Goal: Task Accomplishment & Management: Complete application form

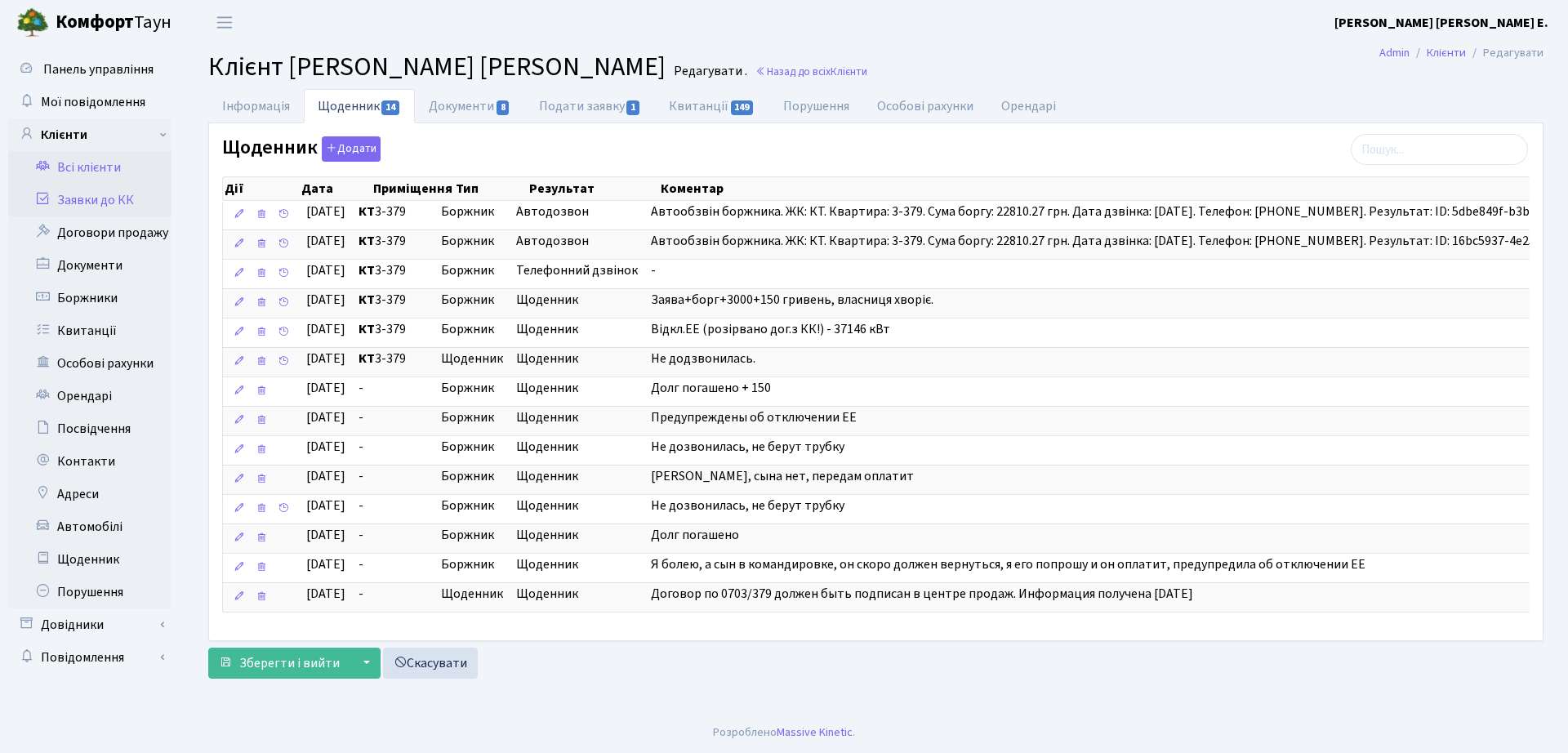
click at [87, 205] on link "Заявки до КК" at bounding box center [89, 199] width 163 height 32
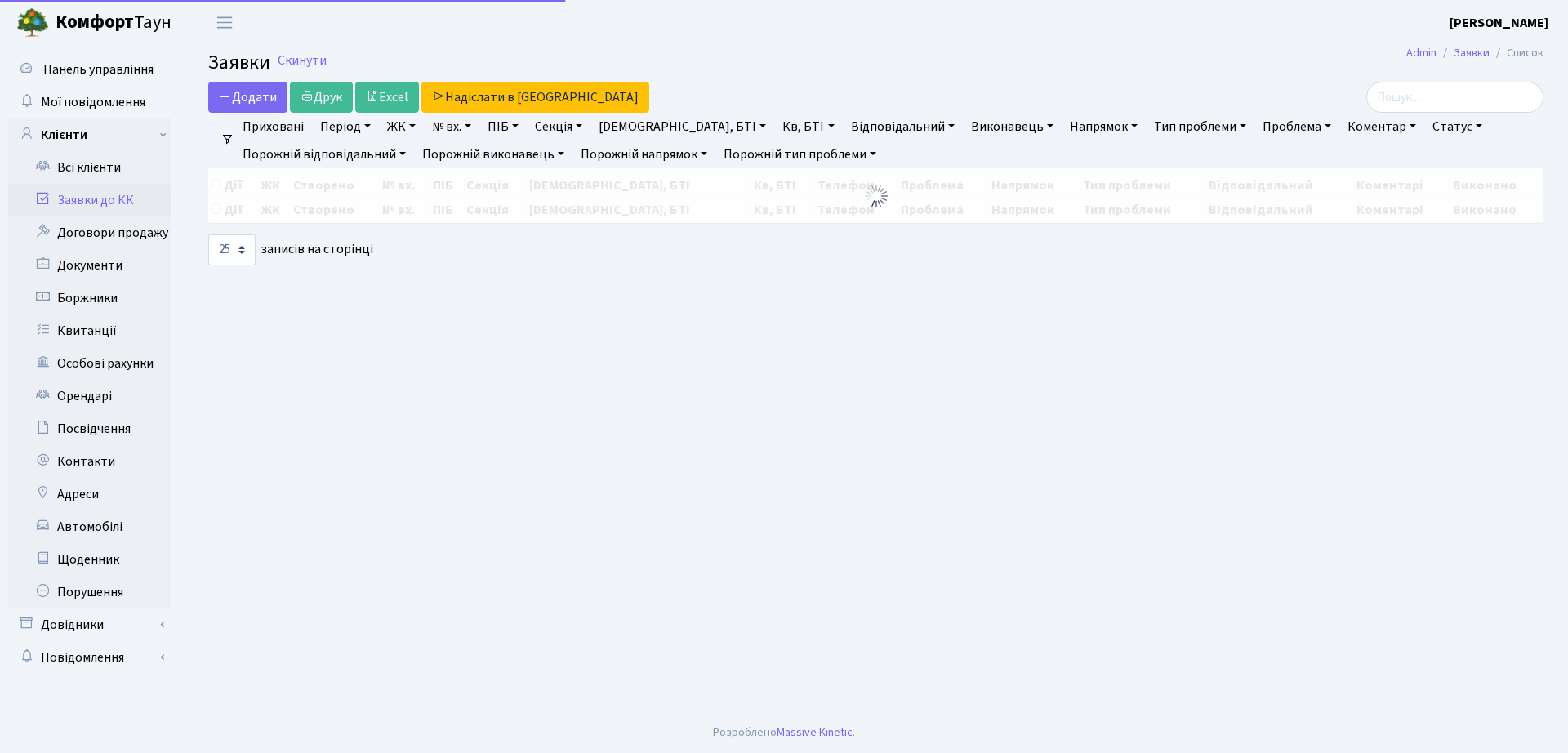
select select "25"
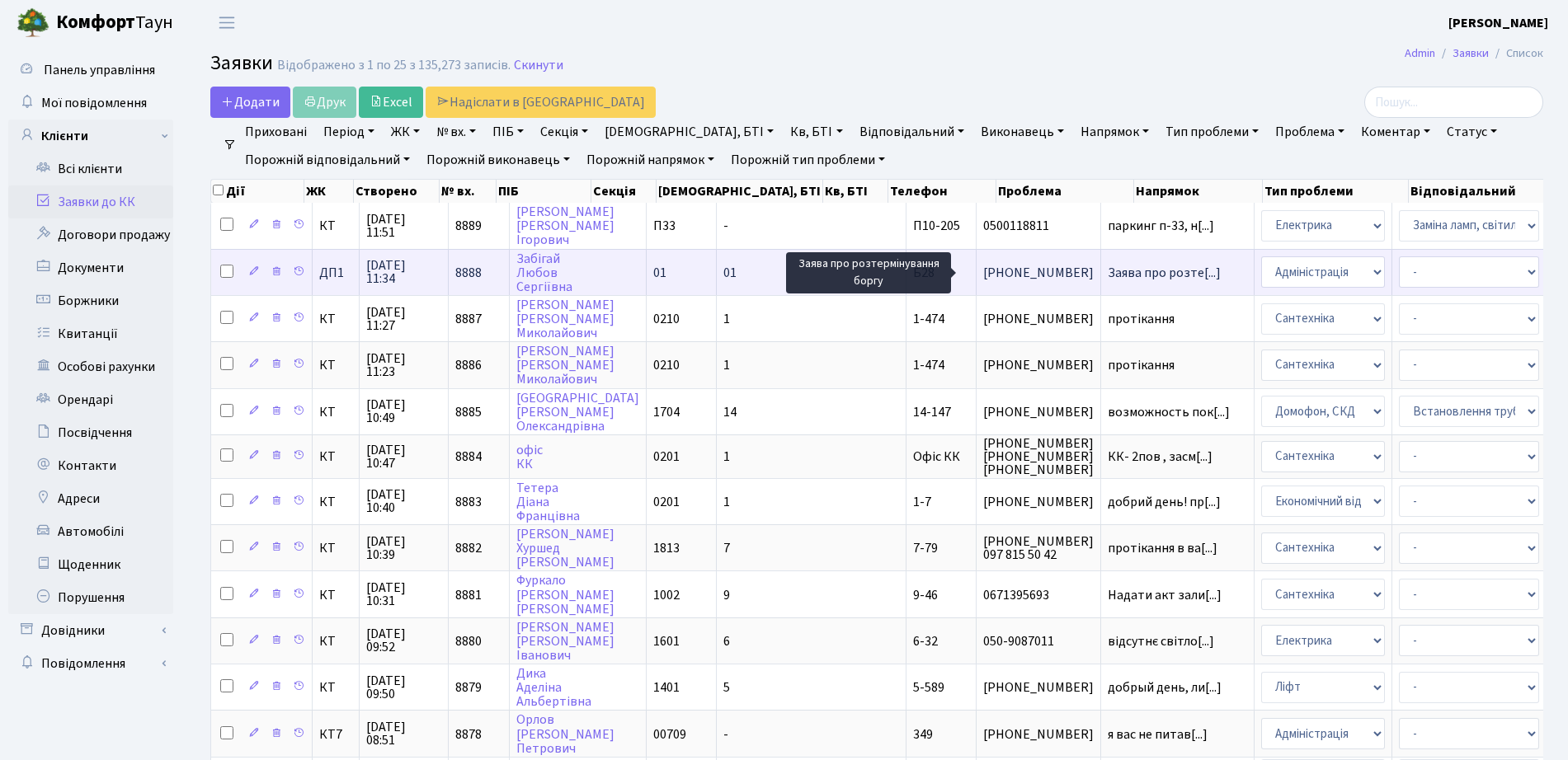
click at [1108, 275] on span "Заява про розте[...]" at bounding box center [1165, 273] width 113 height 19
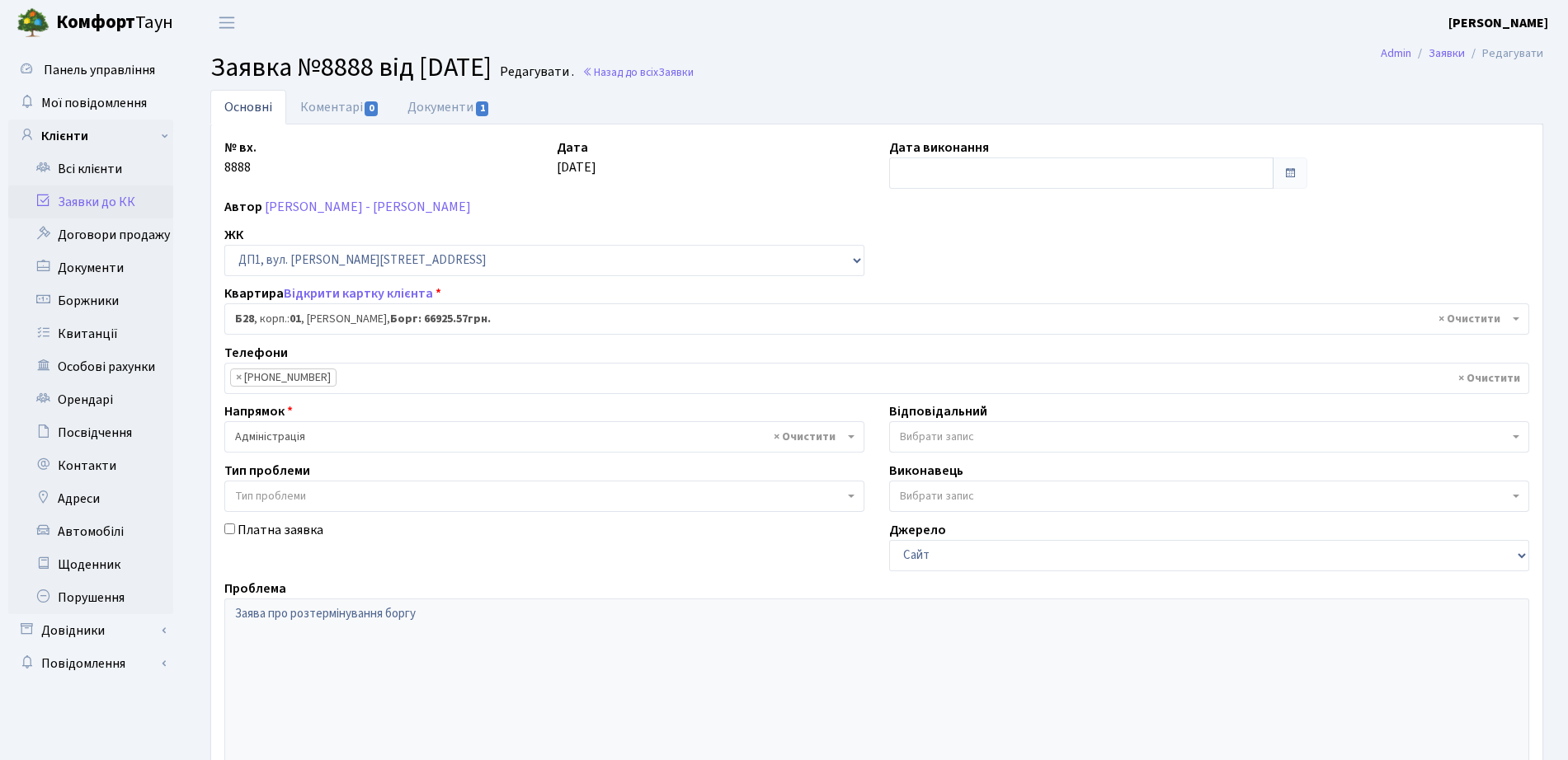
select select "30163"
click at [450, 110] on link "Документи 1" at bounding box center [449, 107] width 110 height 34
select select "25"
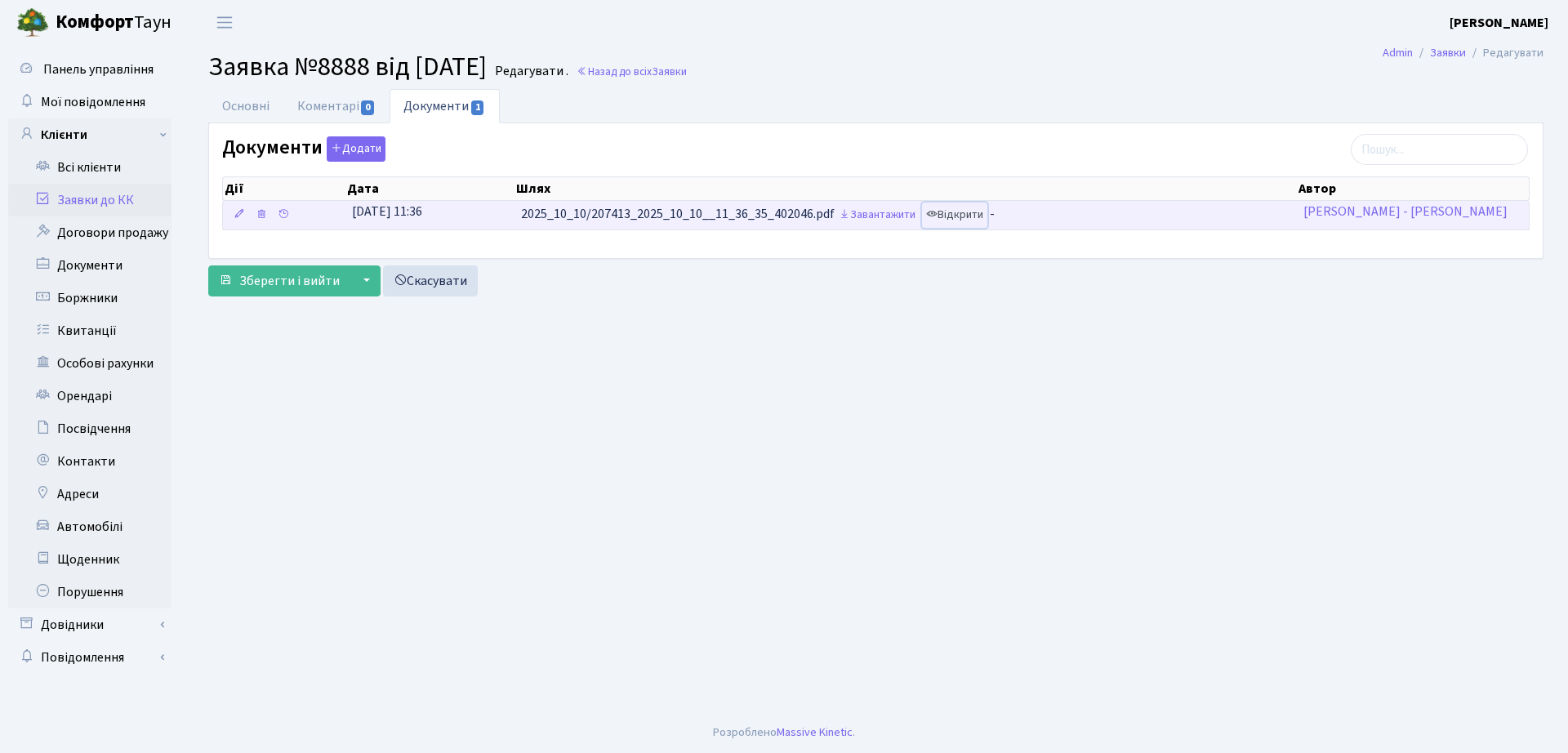
click at [982, 215] on link "Відкрити" at bounding box center [954, 215] width 66 height 25
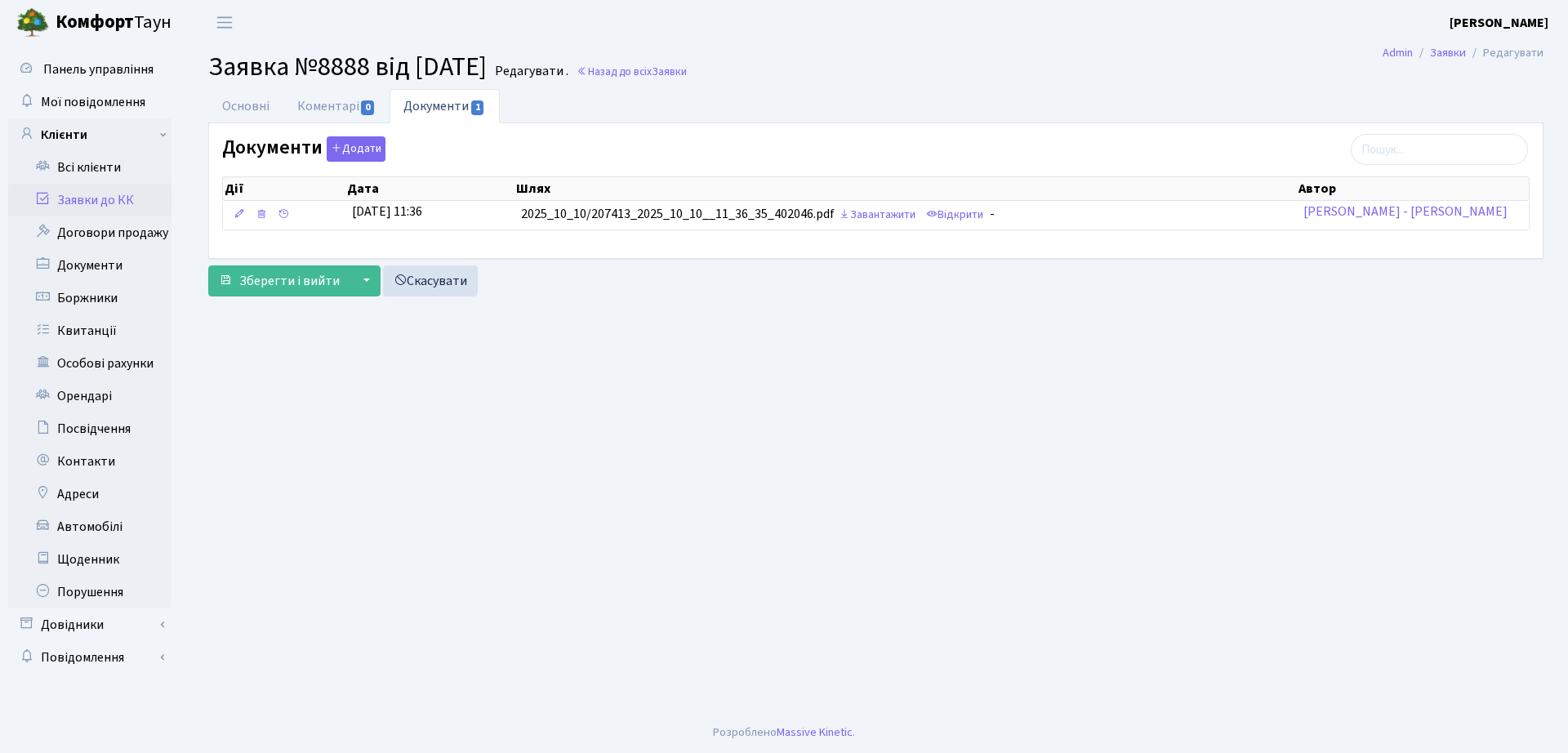
click at [121, 194] on link "Заявки до КК" at bounding box center [89, 199] width 163 height 32
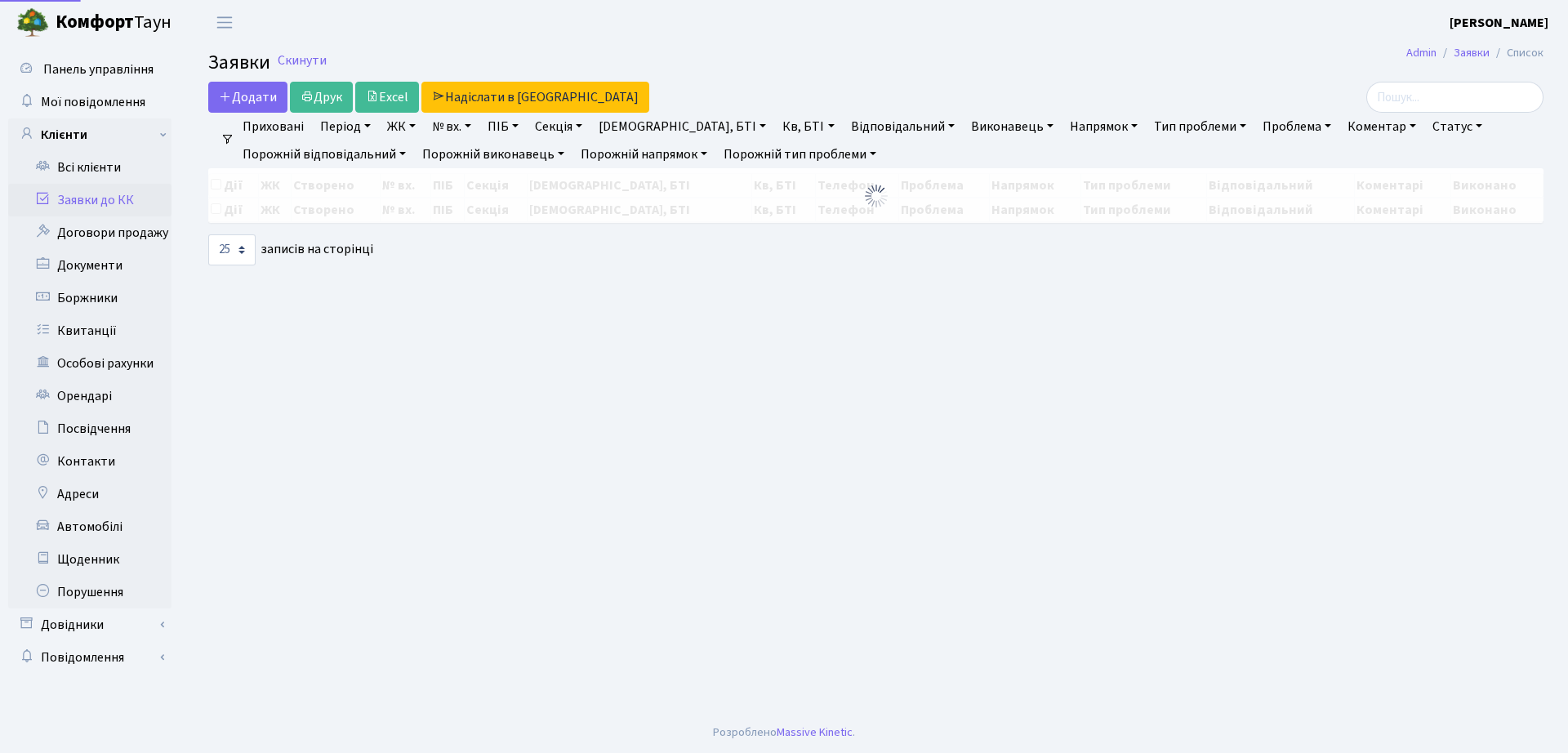
select select "25"
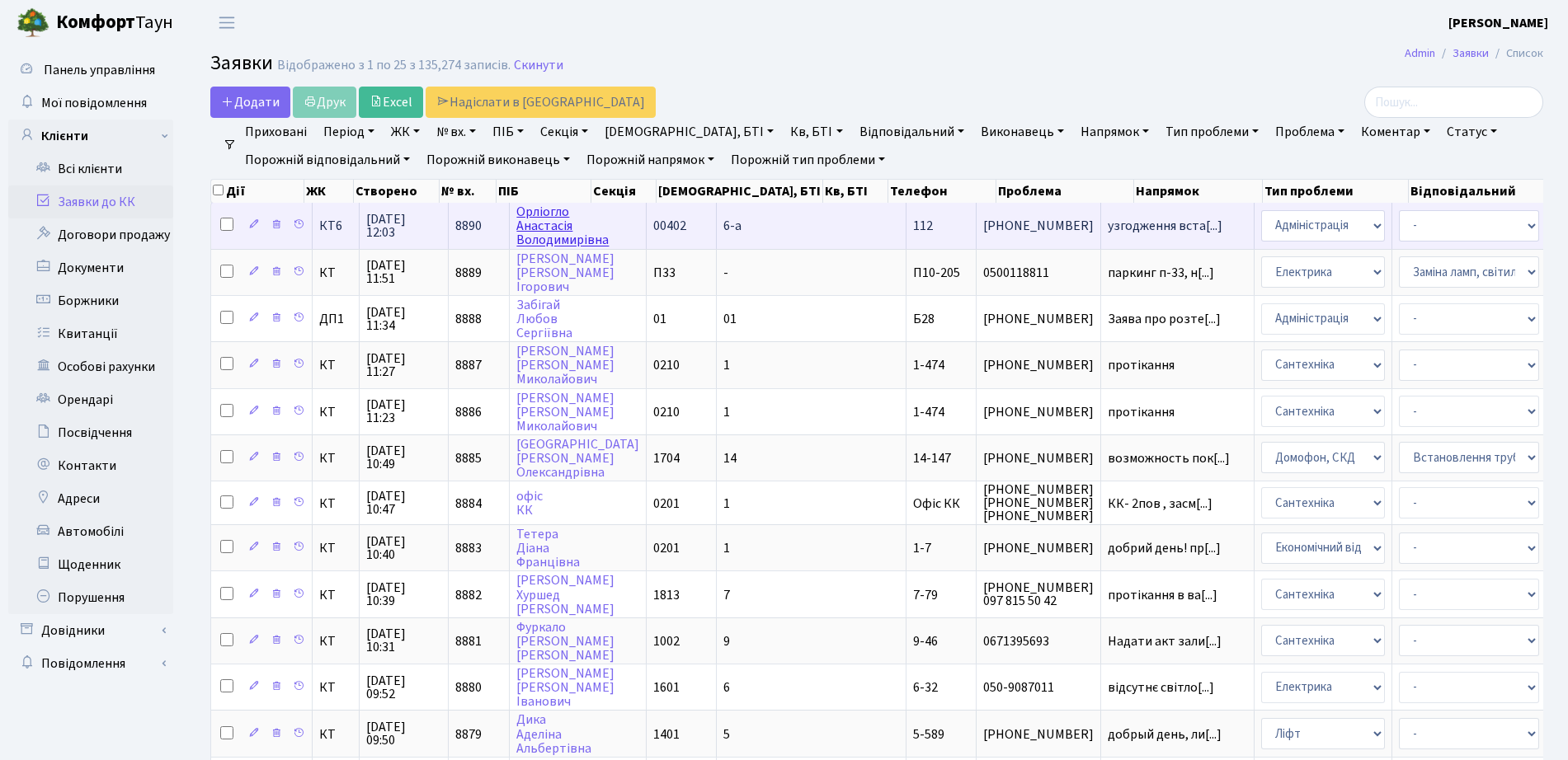
click at [558, 236] on link "[PERSON_NAME]" at bounding box center [562, 226] width 93 height 46
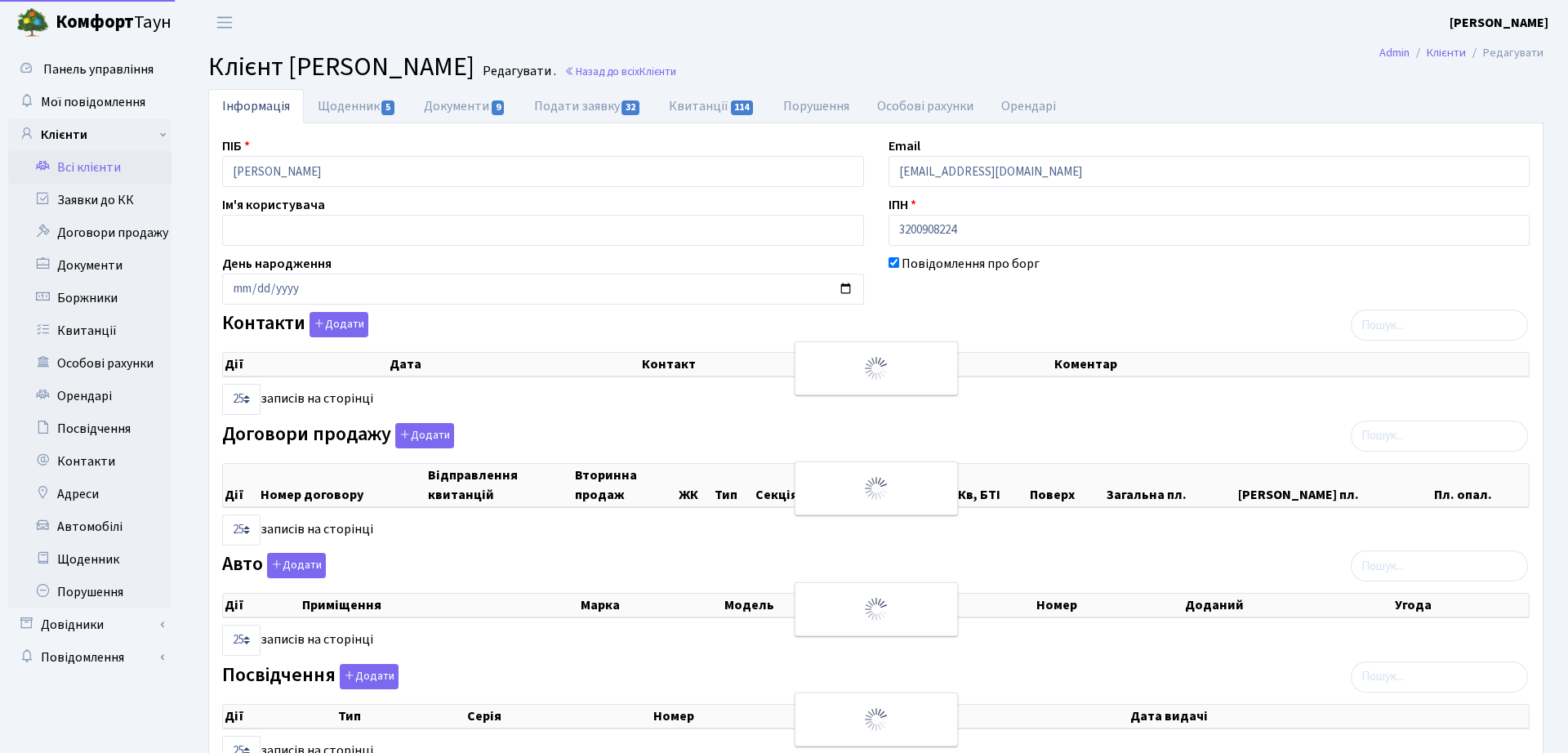
select select "25"
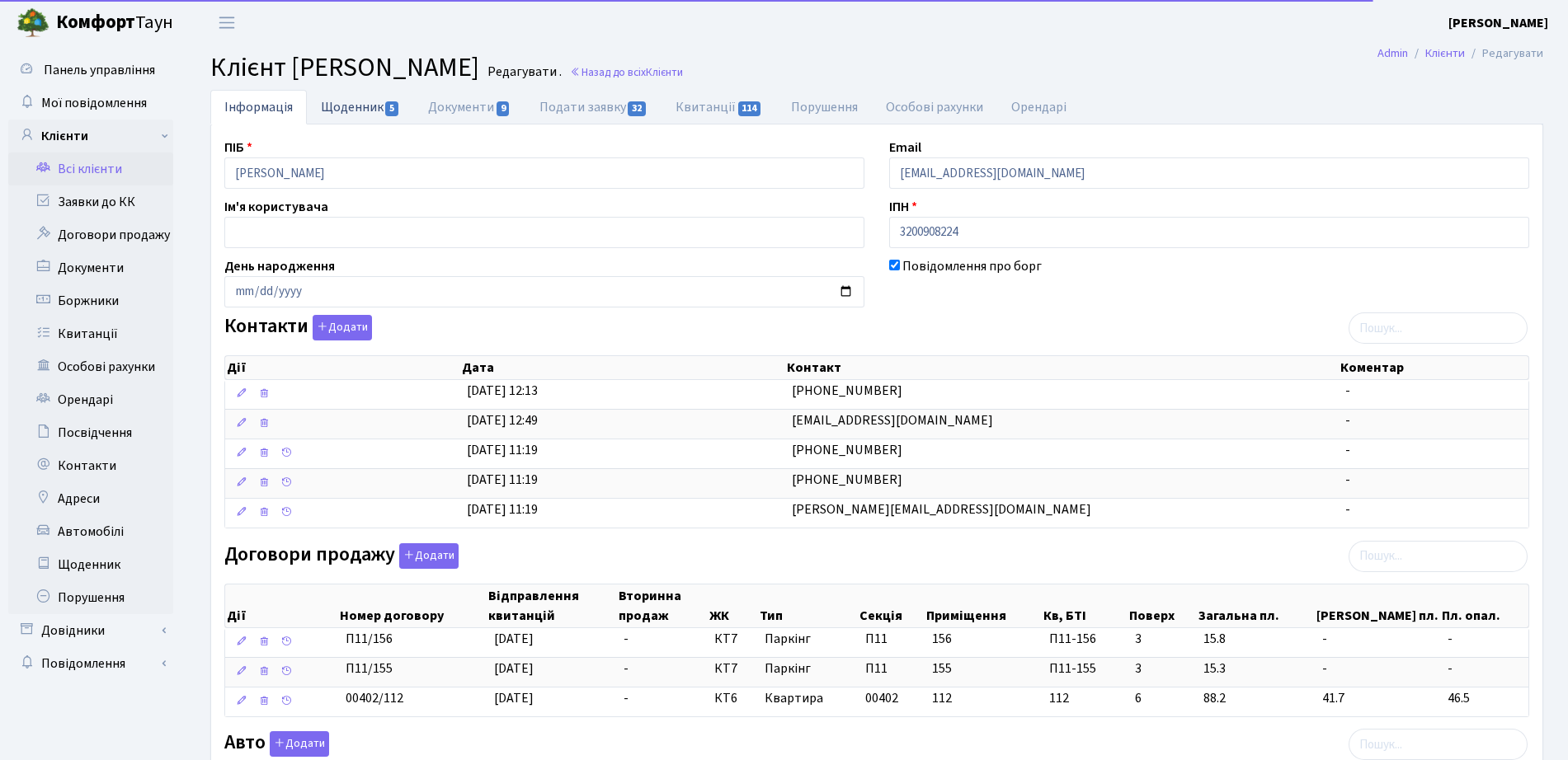
click at [396, 98] on link "Щоденник 5" at bounding box center [359, 107] width 107 height 34
select select "25"
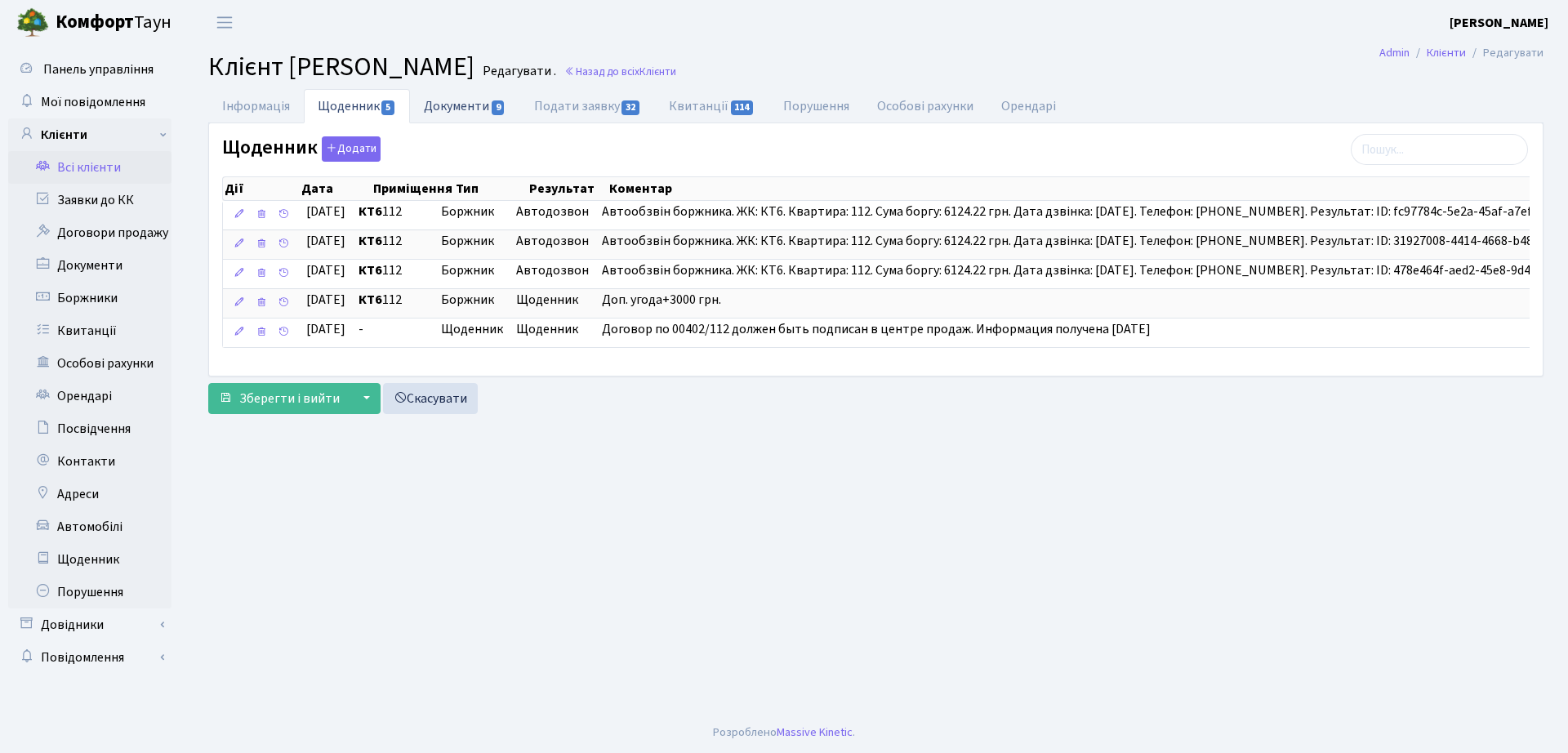
click at [463, 113] on link "Документи 9" at bounding box center [464, 106] width 109 height 33
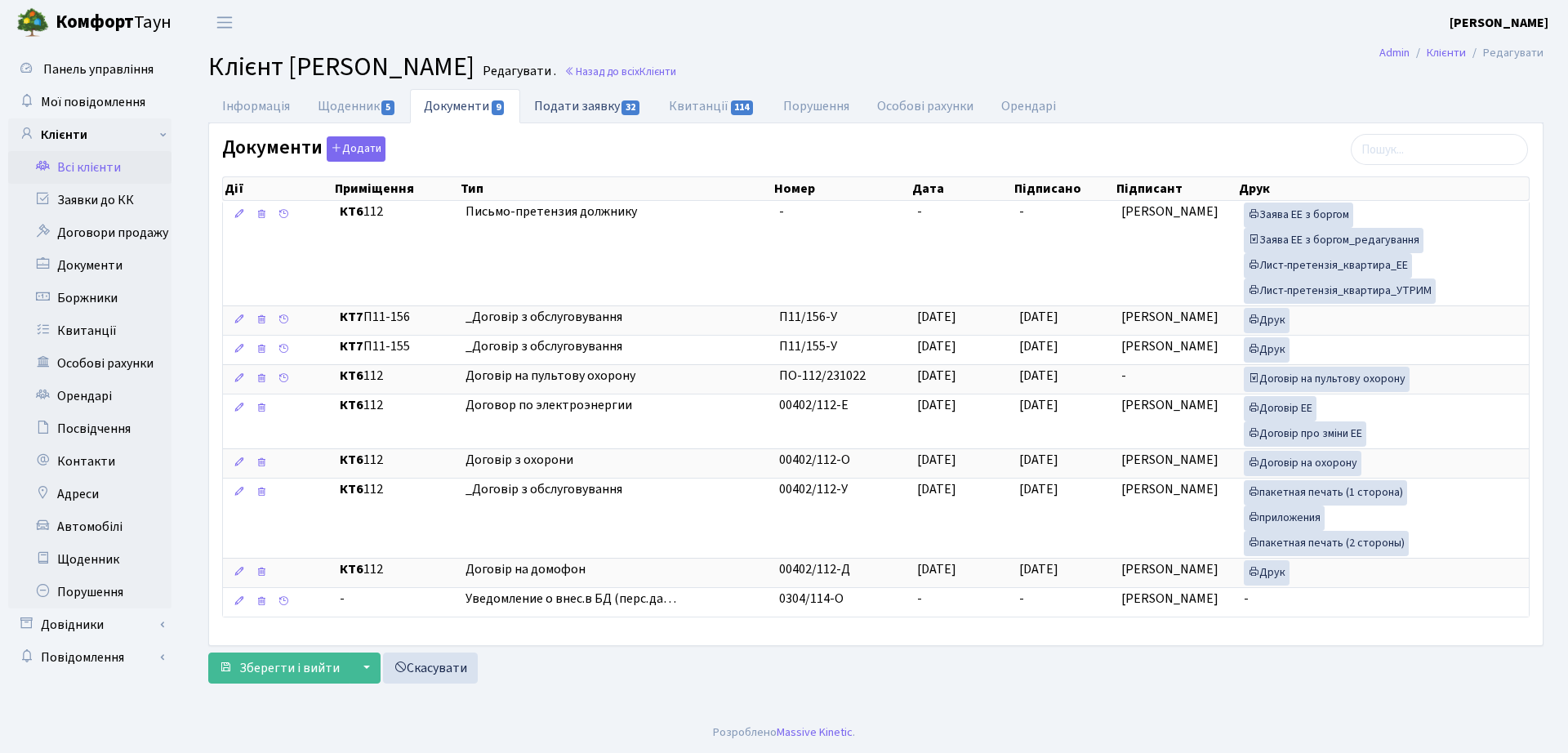
click at [602, 100] on link "Подати заявку 32" at bounding box center [587, 106] width 135 height 33
select select "25"
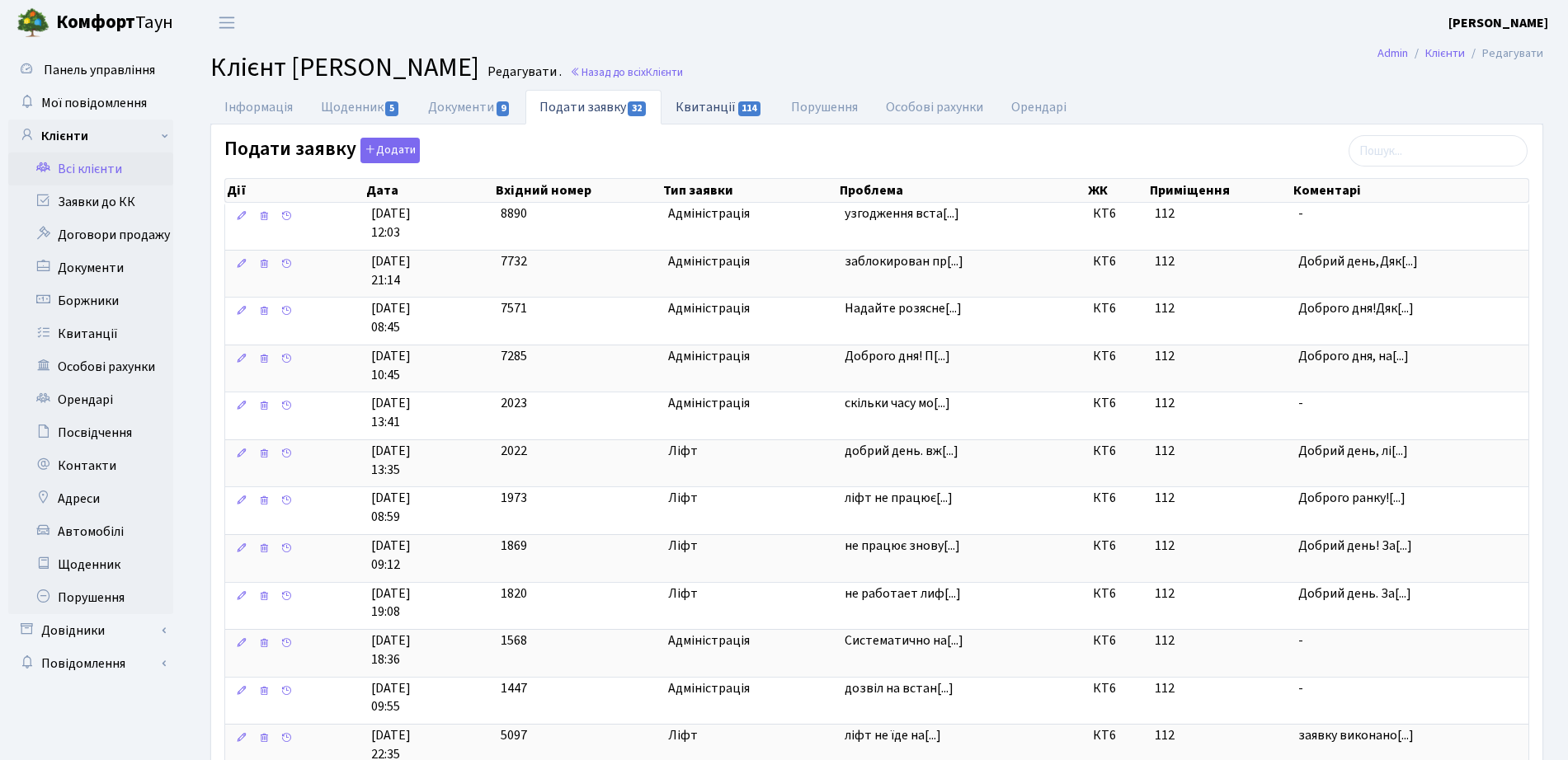
click at [742, 100] on link "Квитанції 114" at bounding box center [719, 107] width 115 height 34
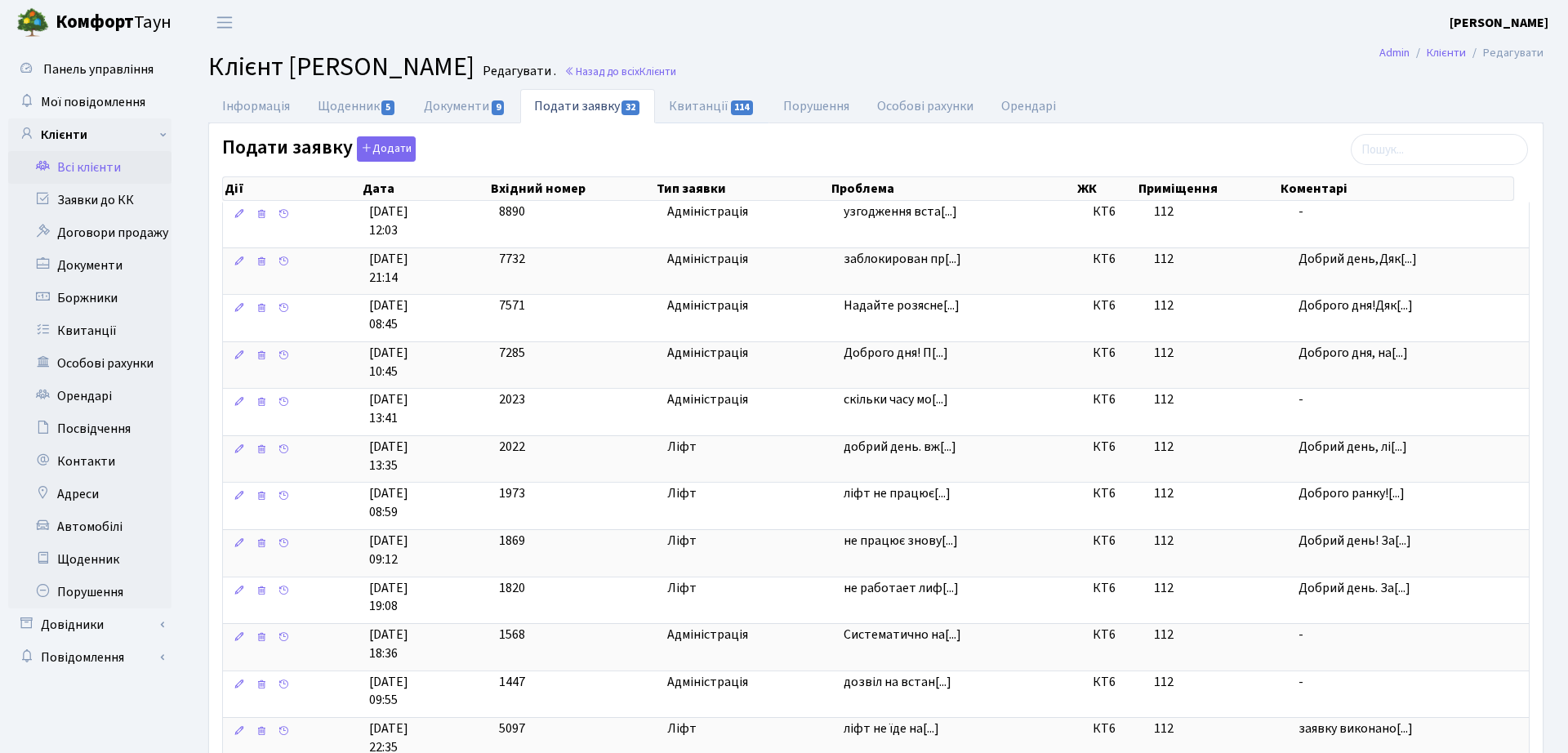
select select "25"
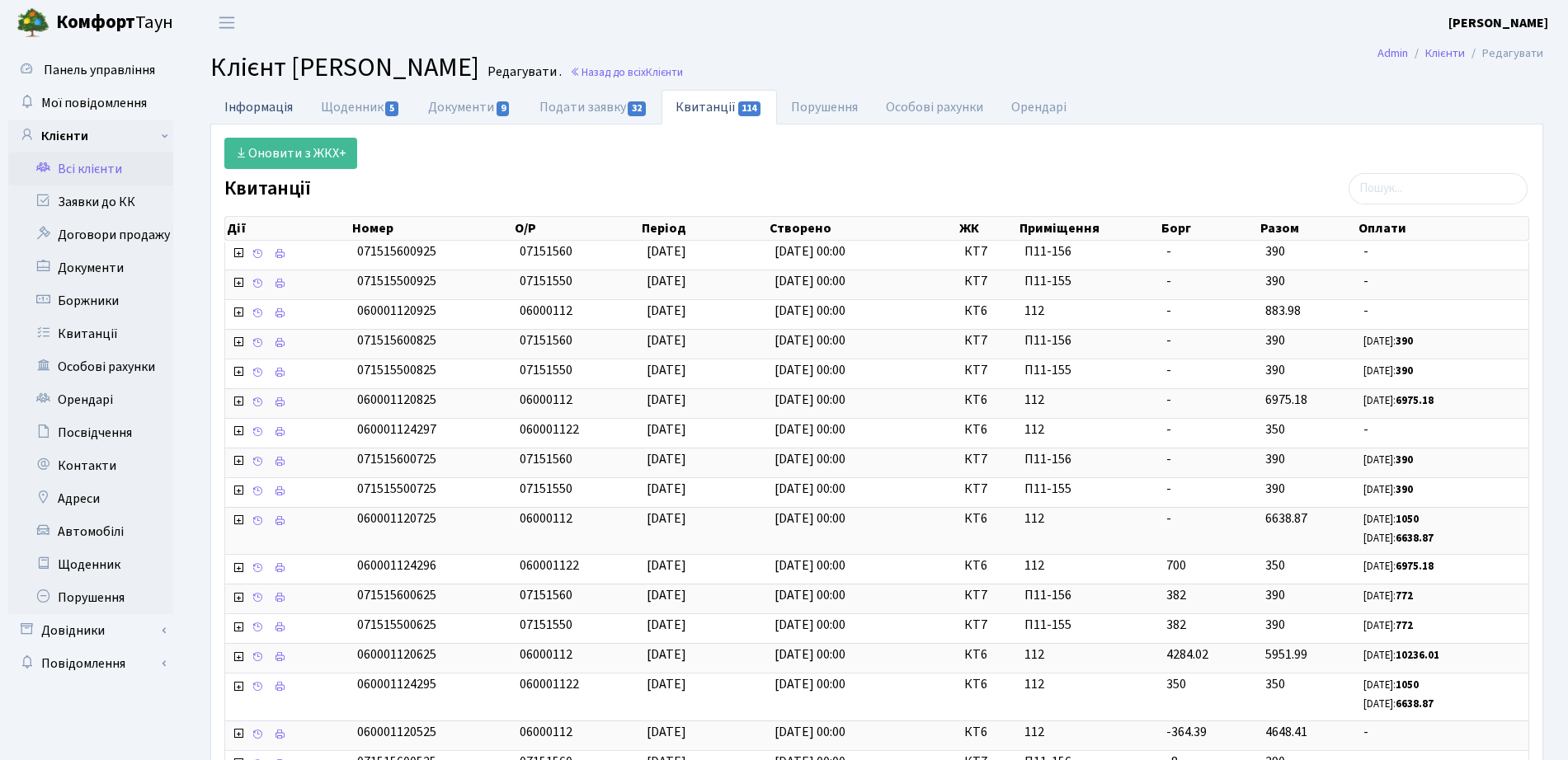
click at [247, 100] on link "Інформація" at bounding box center [258, 107] width 96 height 34
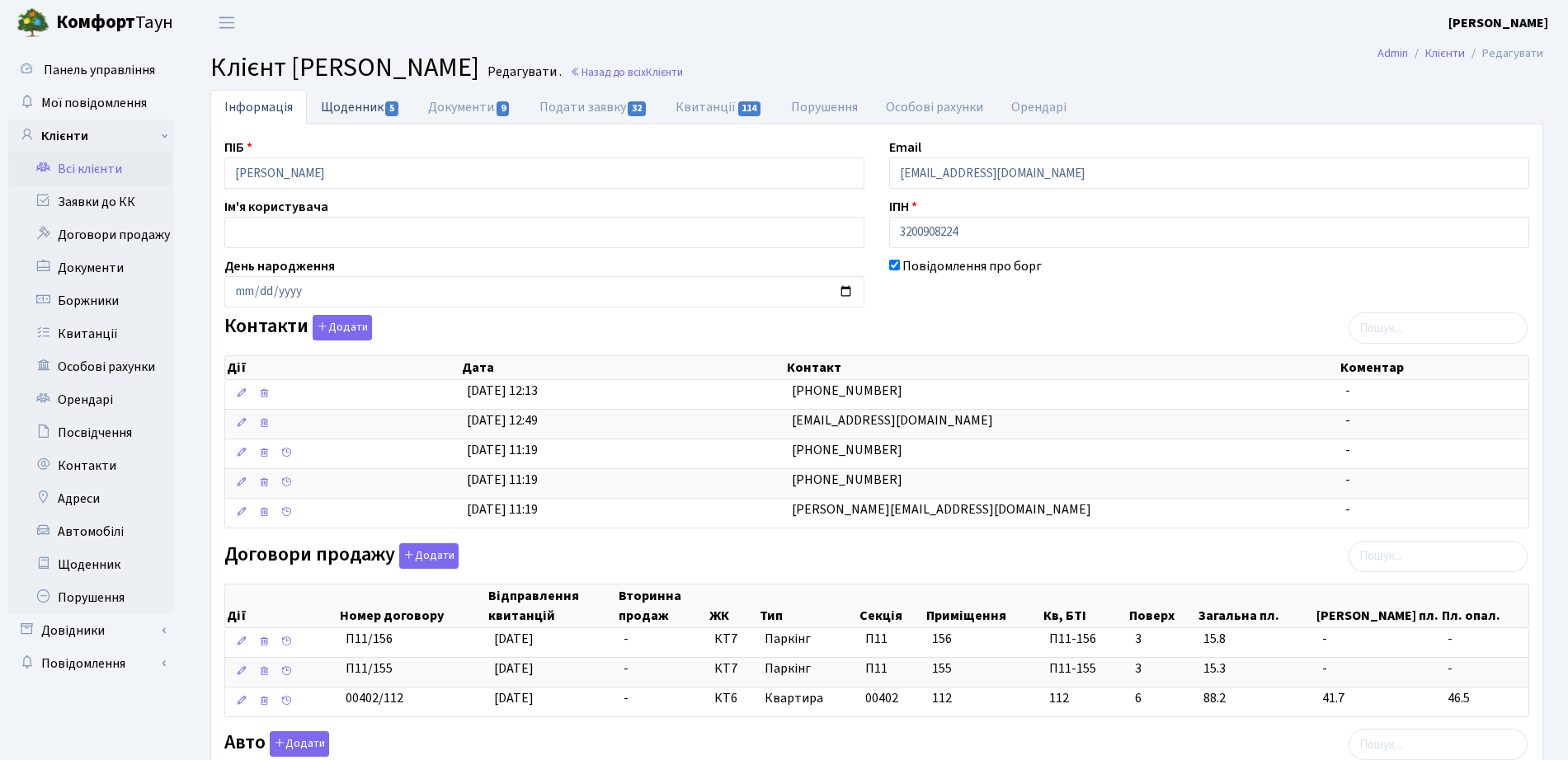
click at [395, 94] on link "Щоденник 5" at bounding box center [359, 107] width 107 height 34
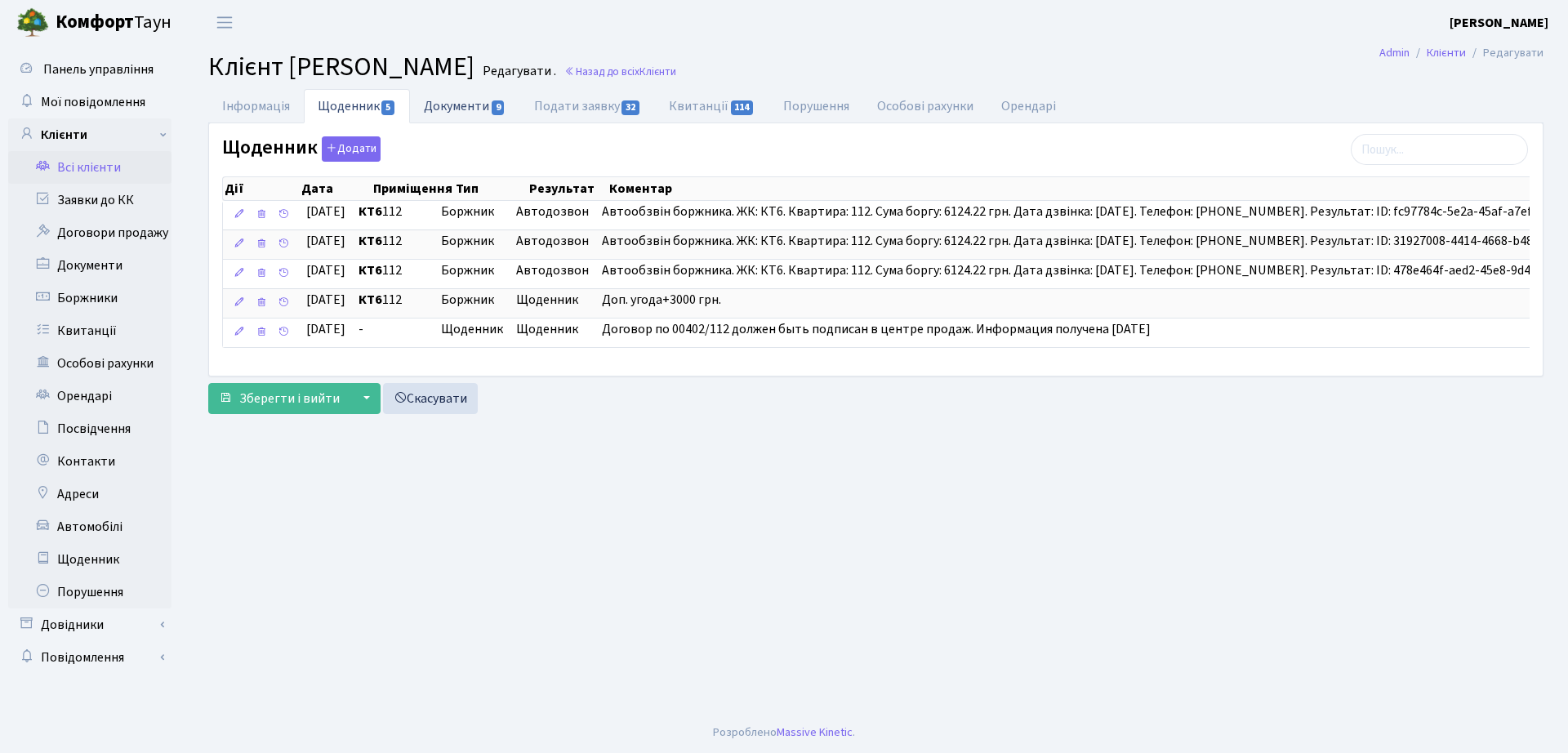
click at [465, 115] on link "Документи 9" at bounding box center [464, 106] width 109 height 33
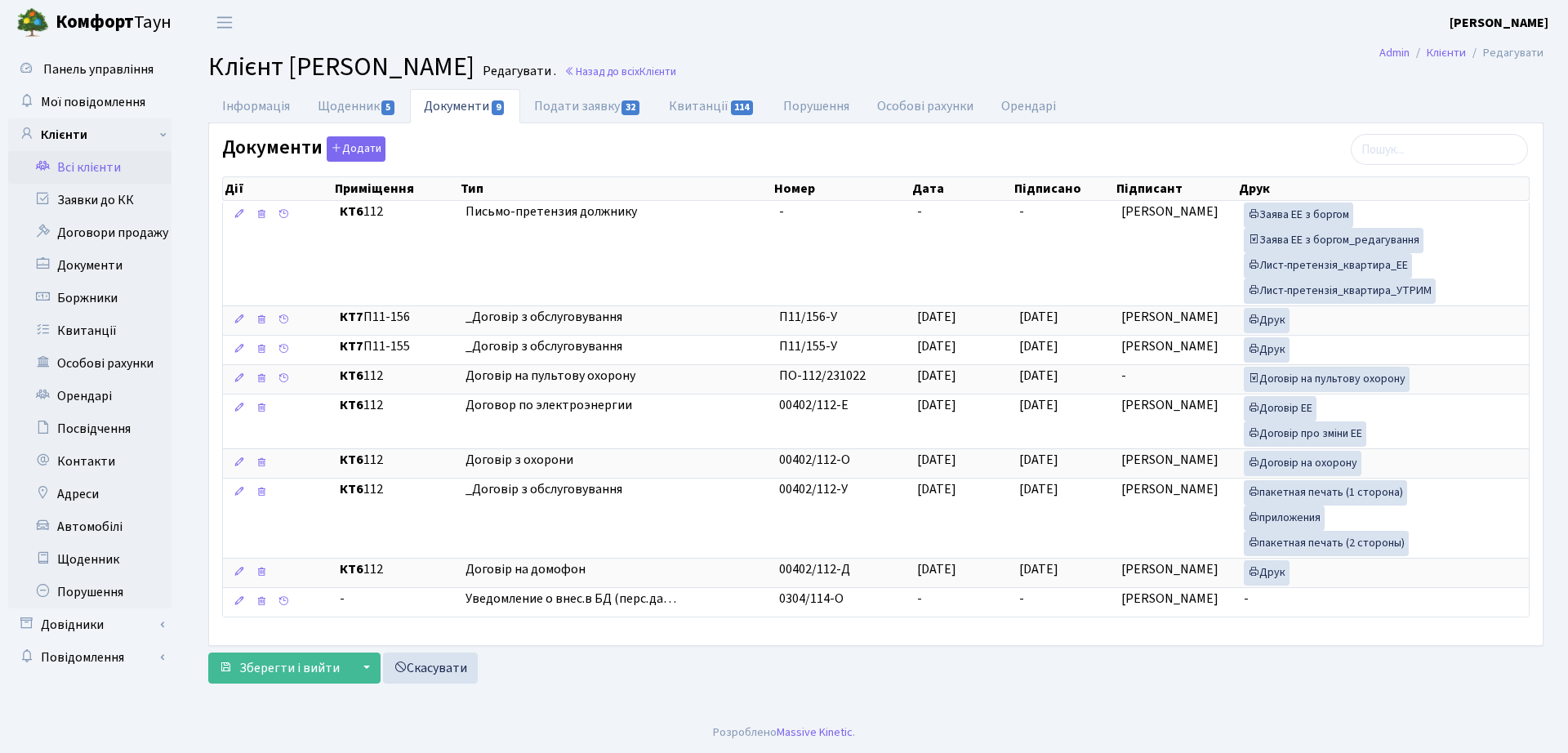
click at [567, 87] on main "Admin Клієнти Редагувати Клієнт [PERSON_NAME] . Назад до всіх Клієнти Інформаці…" at bounding box center [875, 378] width 1384 height 667
click at [547, 93] on link "Подати заявку 32" at bounding box center [587, 106] width 135 height 33
